Goal: Task Accomplishment & Management: Use online tool/utility

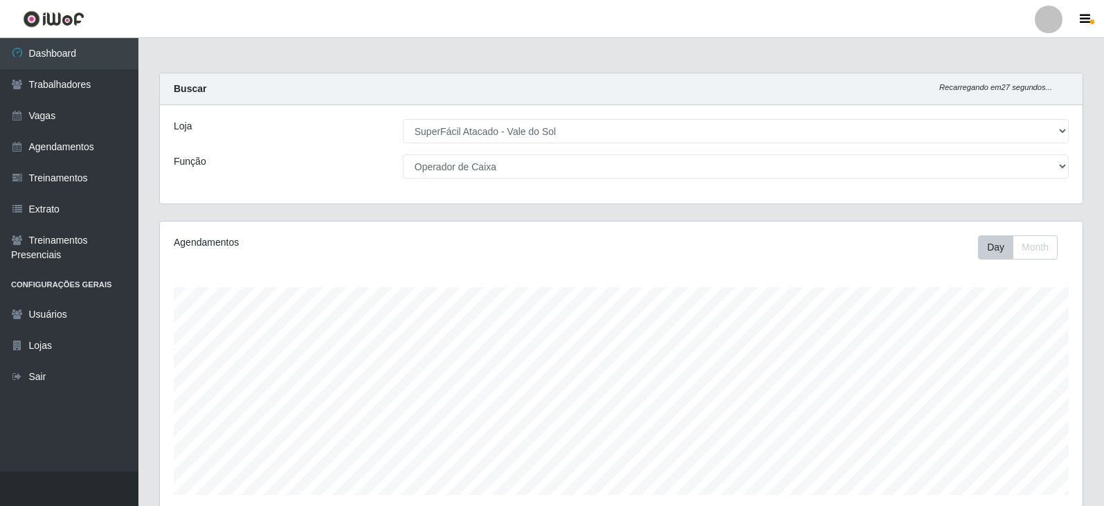
select select "502"
select select "22"
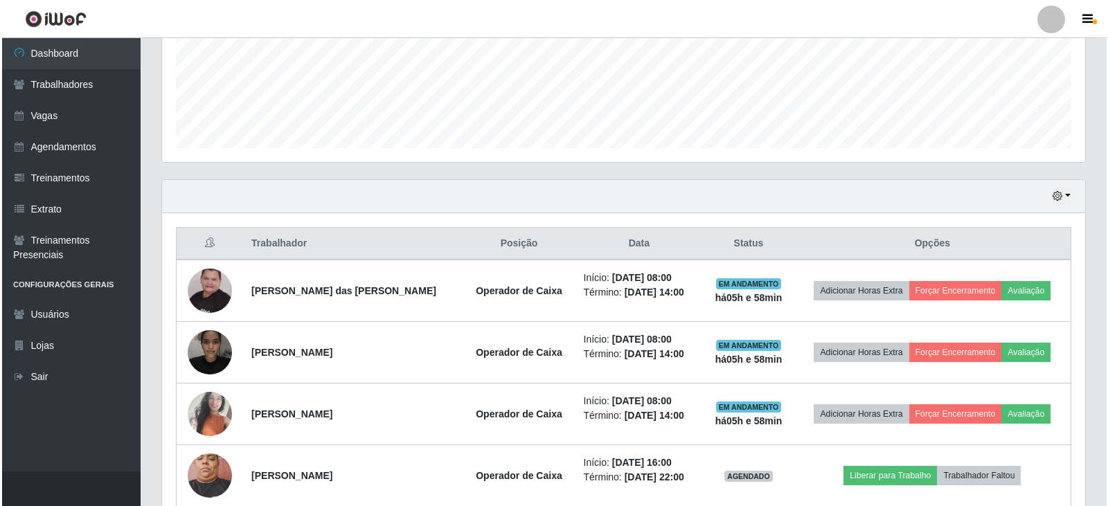
scroll to position [346, 0]
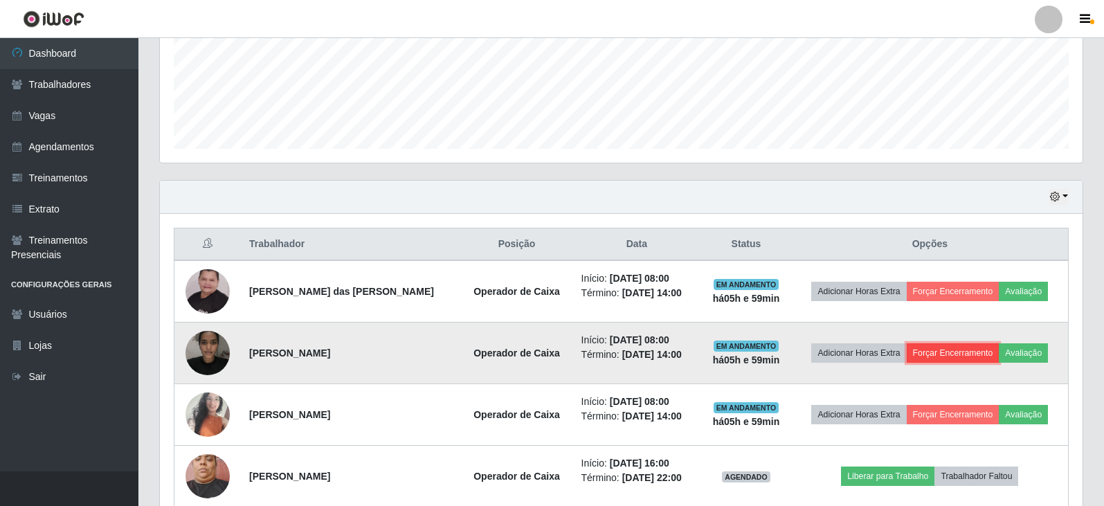
click at [948, 355] on button "Forçar Encerramento" at bounding box center [953, 352] width 93 height 19
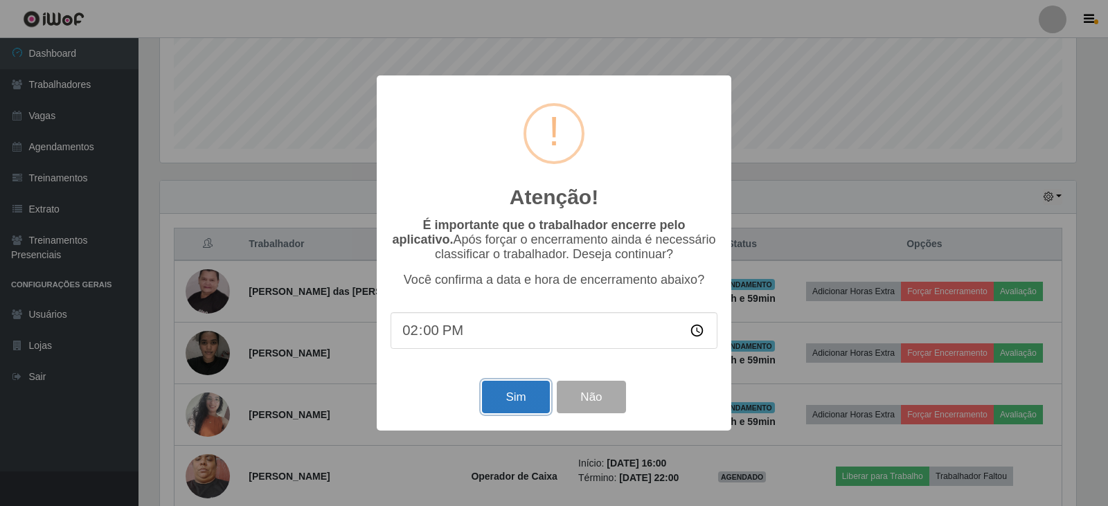
click at [533, 408] on button "Sim" at bounding box center [515, 397] width 67 height 33
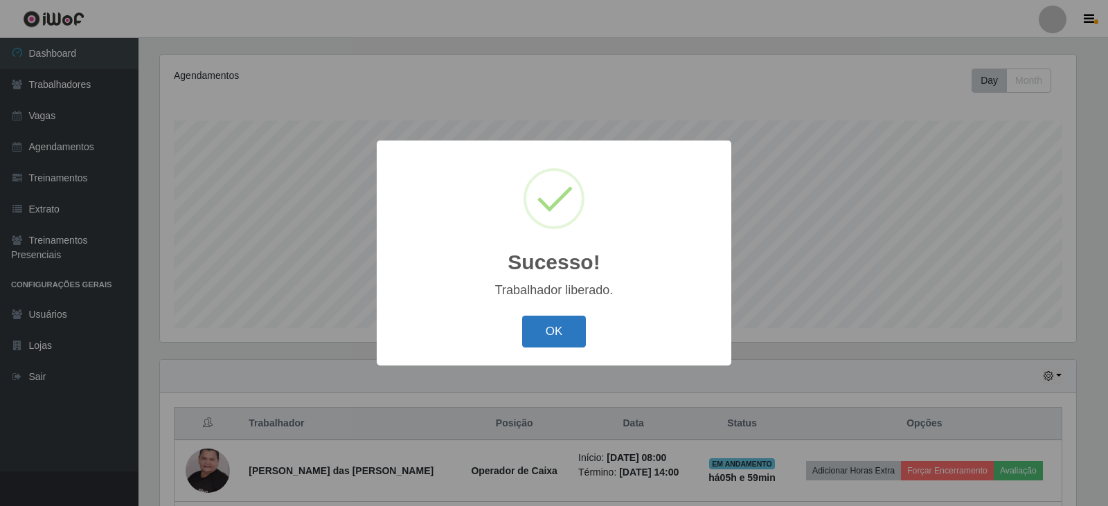
click at [535, 328] on button "OK" at bounding box center [554, 332] width 64 height 33
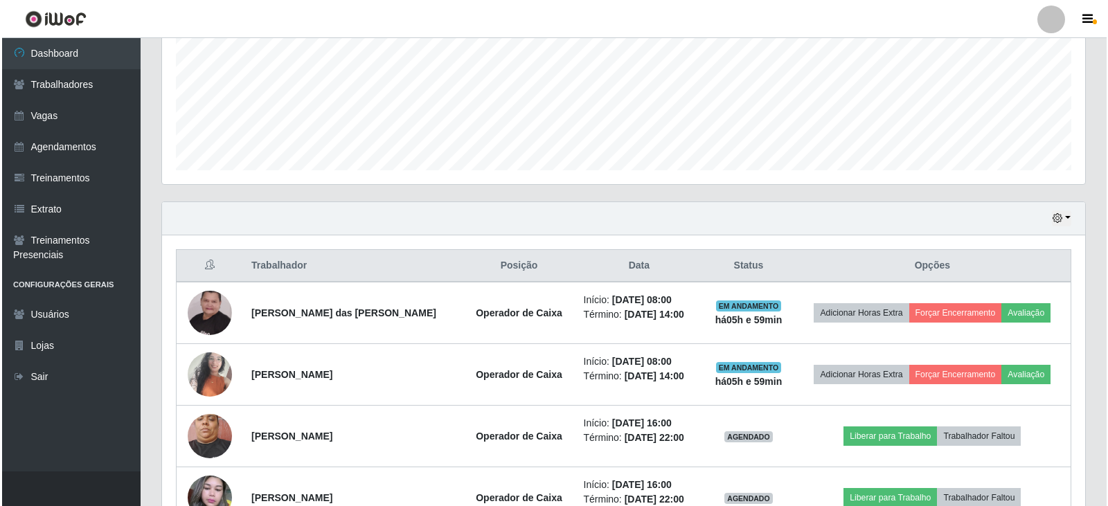
scroll to position [321, 0]
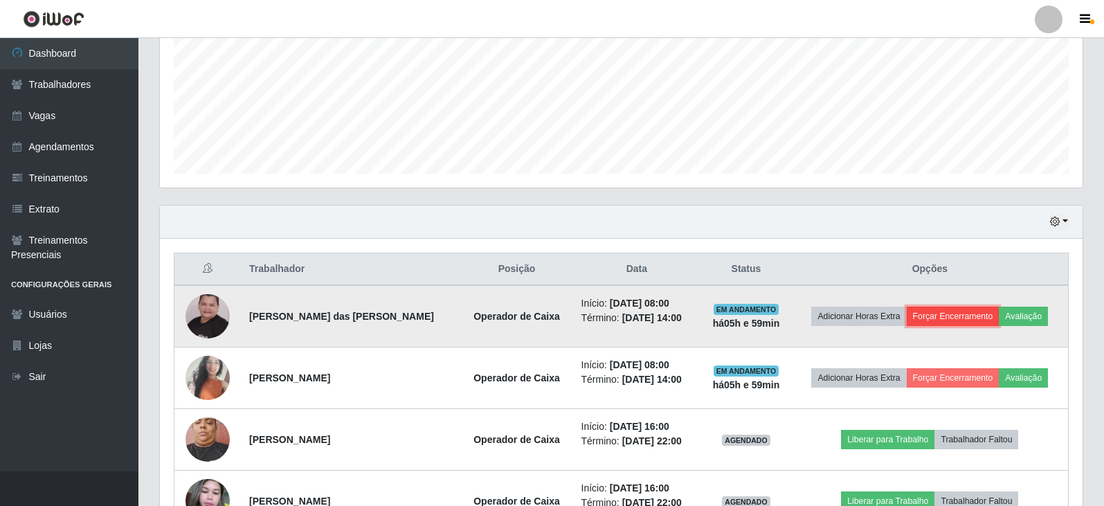
click at [922, 315] on button "Forçar Encerramento" at bounding box center [953, 316] width 93 height 19
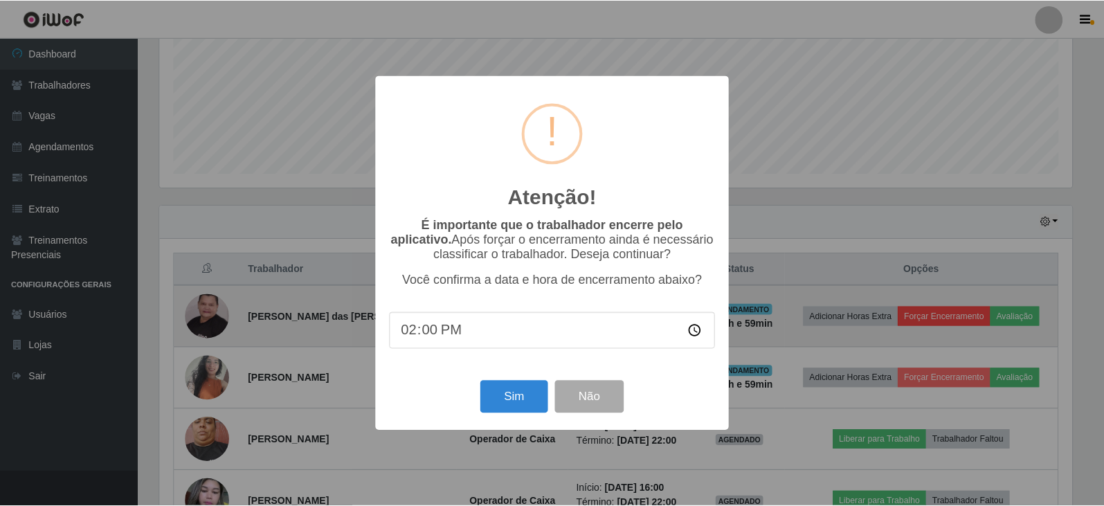
scroll to position [287, 916]
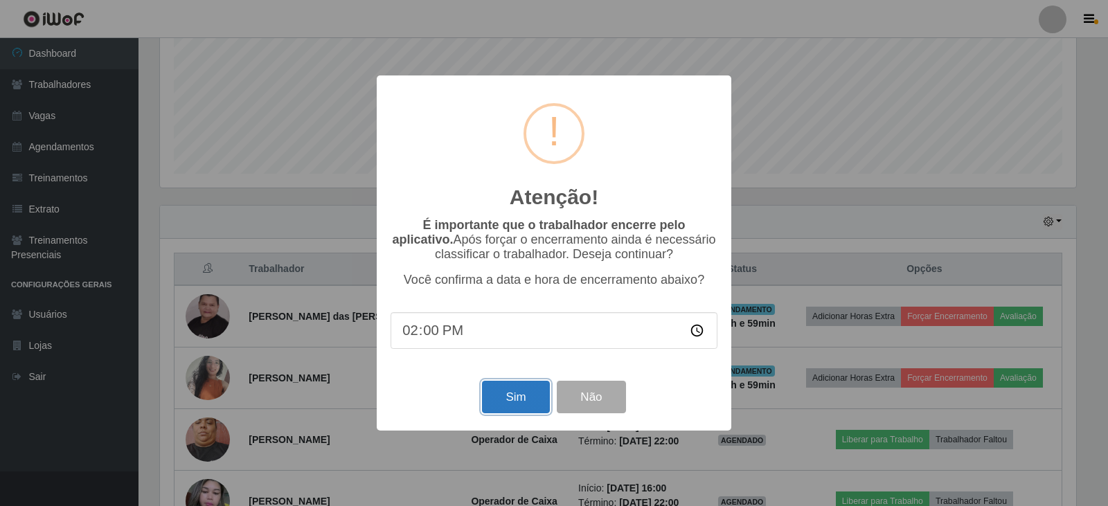
click at [537, 400] on button "Sim" at bounding box center [515, 397] width 67 height 33
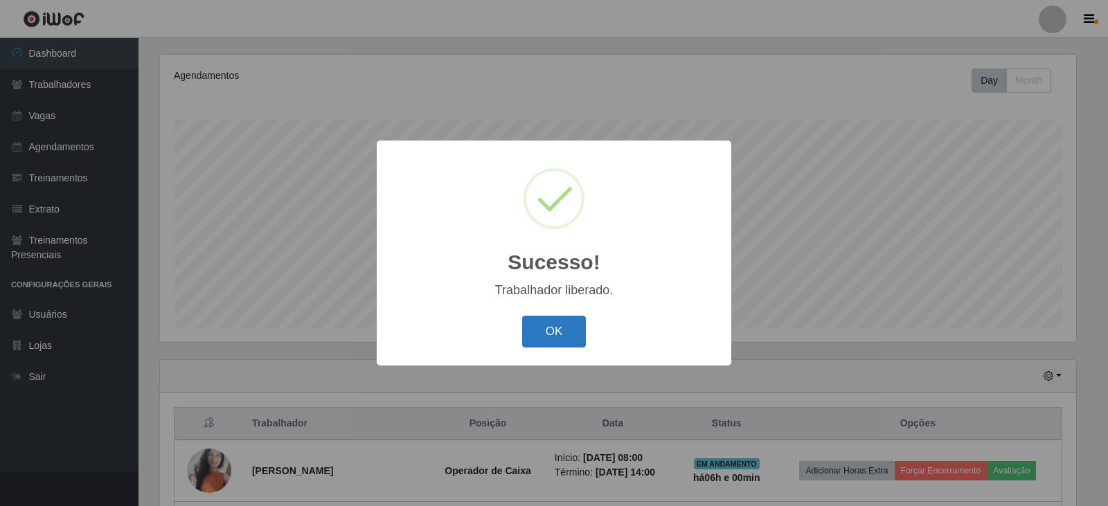
click at [582, 339] on button "OK" at bounding box center [554, 332] width 64 height 33
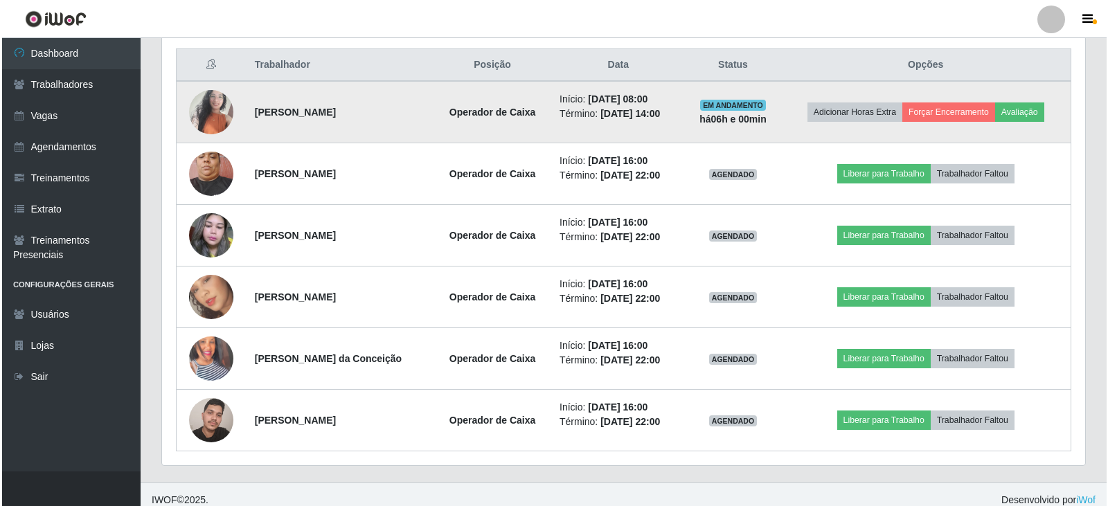
scroll to position [537, 0]
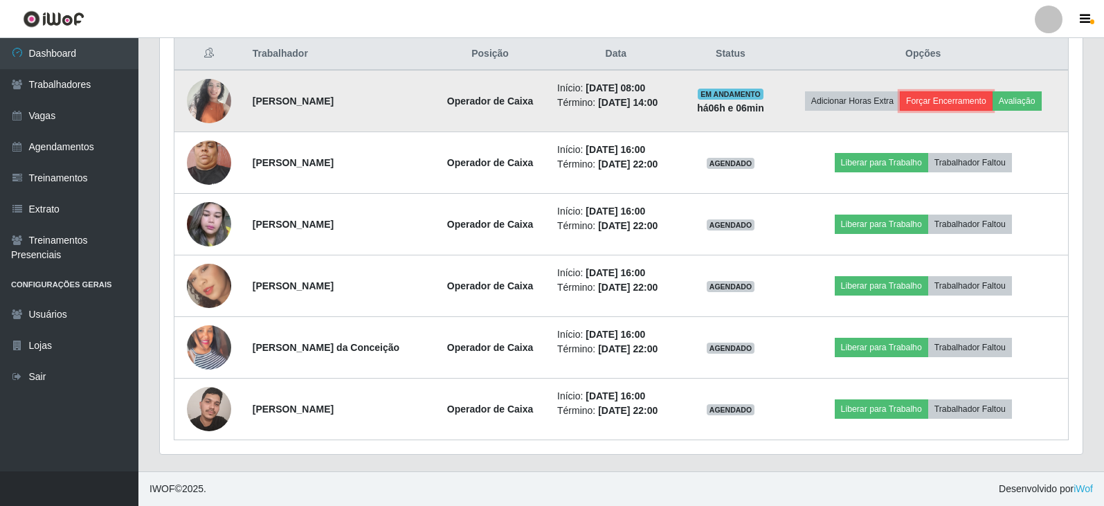
click at [932, 97] on button "Forçar Encerramento" at bounding box center [946, 100] width 93 height 19
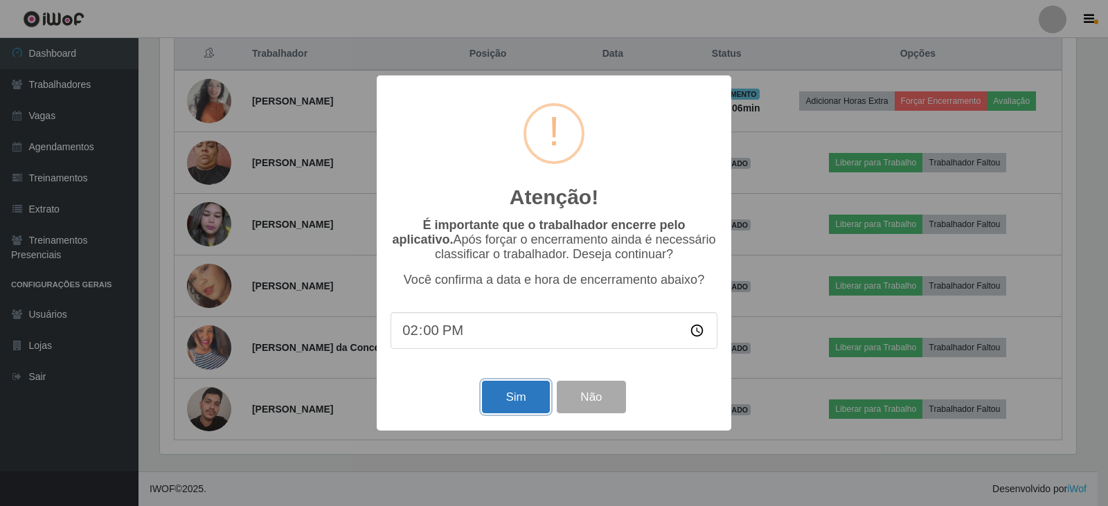
click at [533, 401] on button "Sim" at bounding box center [515, 397] width 67 height 33
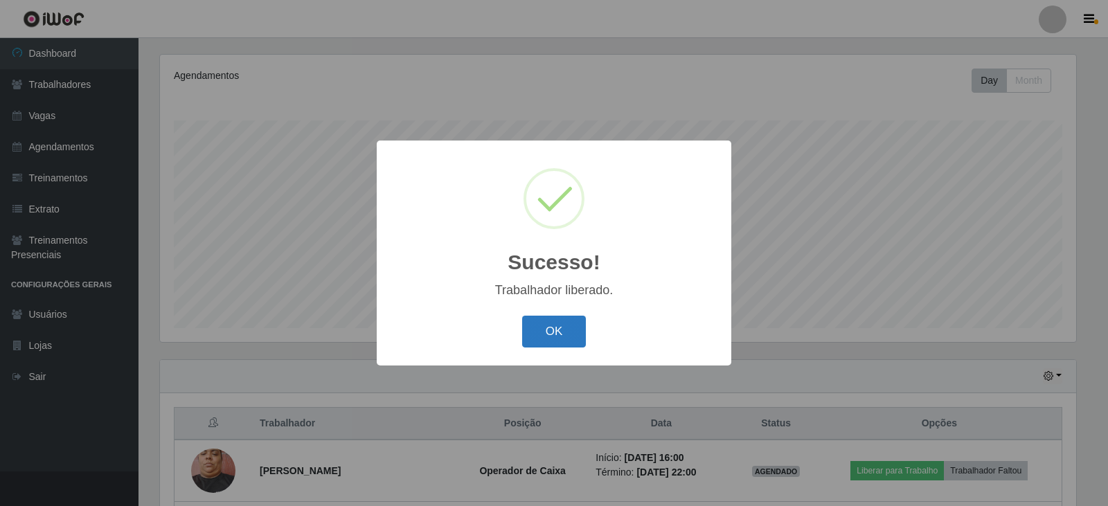
click at [578, 334] on button "OK" at bounding box center [554, 332] width 64 height 33
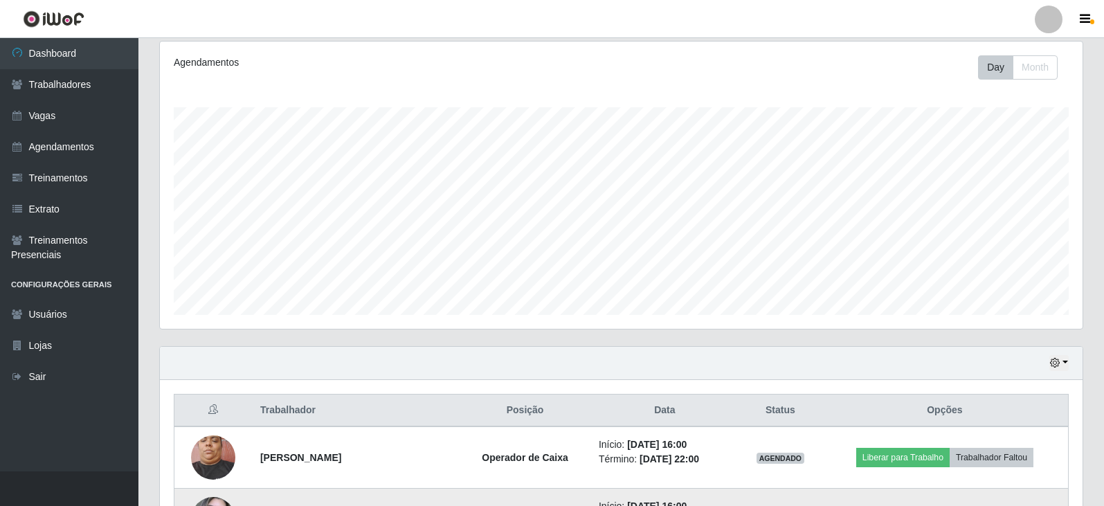
scroll to position [475, 0]
